Goal: Information Seeking & Learning: Learn about a topic

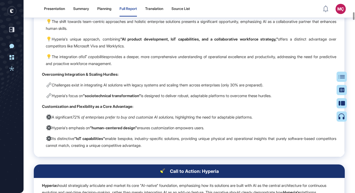
scroll to position [2007, 0]
drag, startPoint x: 186, startPoint y: 148, endPoint x: 144, endPoint y: 64, distance: 94.0
click at [144, 64] on td "Hyperia's Foundational Alignment: Hyperia's identity as an AI-native technology…" at bounding box center [189, 52] width 311 height 211
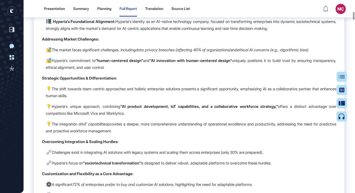
scroll to position [1938, 0]
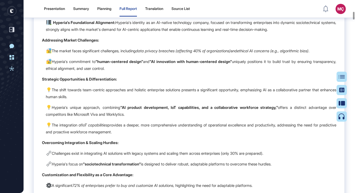
click at [136, 76] on p "Strategic Opportunities & Differentiation:" at bounding box center [189, 79] width 294 height 7
drag, startPoint x: 143, startPoint y: 67, endPoint x: 119, endPoint y: 29, distance: 45.3
click at [119, 29] on td "Hyperia's Foundational Alignment: Hyperia's identity as an AI-native technology…" at bounding box center [189, 120] width 311 height 211
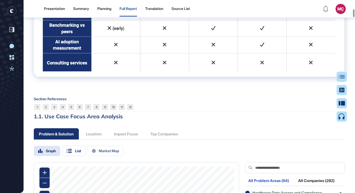
scroll to position [1534, 0]
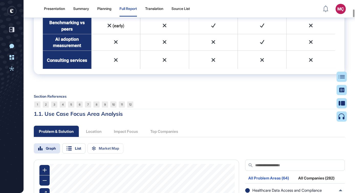
click at [174, 132] on div "Problem & Solution Location Impact Focus Top Companies" at bounding box center [108, 131] width 149 height 11
click at [172, 132] on div "Problem & Solution Location Impact Focus Top Companies" at bounding box center [108, 131] width 149 height 11
click at [165, 135] on div "Problem & Solution Location Impact Focus Top Companies" at bounding box center [108, 131] width 149 height 11
click at [163, 128] on div "Problem & Solution Location Impact Focus Top Companies" at bounding box center [108, 131] width 149 height 11
click at [162, 131] on div "Problem & Solution Location Impact Focus Top Companies" at bounding box center [108, 131] width 149 height 11
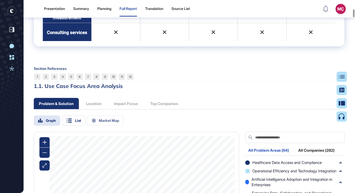
scroll to position [1558, 0]
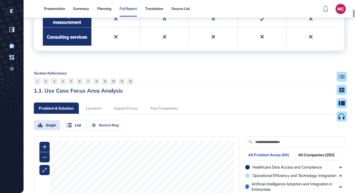
click at [94, 109] on div "Problem & Solution Location Impact Focus Top Companies" at bounding box center [108, 108] width 149 height 11
click at [132, 105] on div "Problem & Solution Location Impact Focus Top Companies" at bounding box center [108, 108] width 149 height 11
click at [158, 107] on div "Problem & Solution Location Impact Focus Top Companies" at bounding box center [108, 108] width 149 height 11
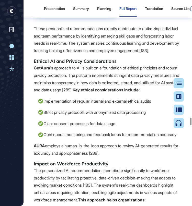
scroll to position [27707, 0]
